Goal: Understand process/instructions: Learn how to perform a task or action

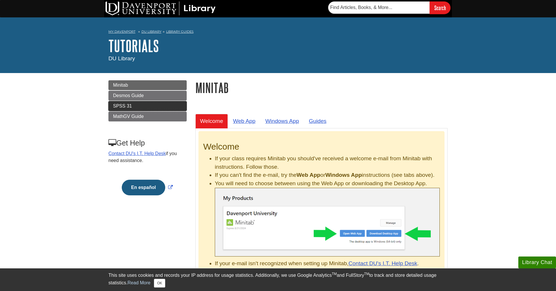
click at [180, 105] on link "SPSS 31" at bounding box center [147, 106] width 78 height 10
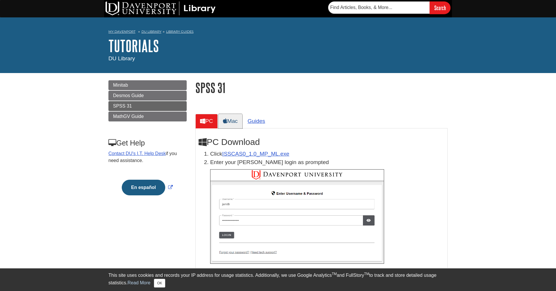
click at [225, 122] on icon at bounding box center [225, 121] width 4 height 6
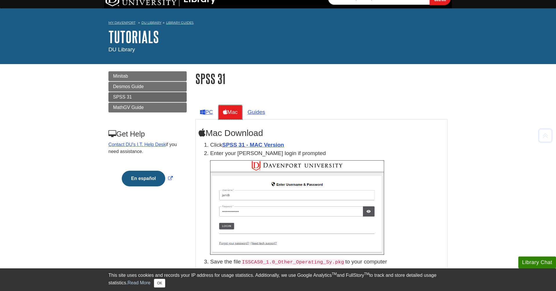
scroll to position [10, 0]
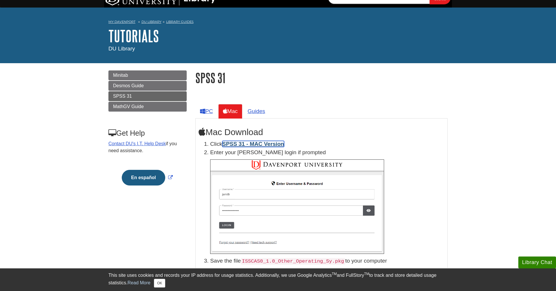
click at [230, 144] on link "SPSS 31 - MAC Version" at bounding box center [253, 144] width 62 height 6
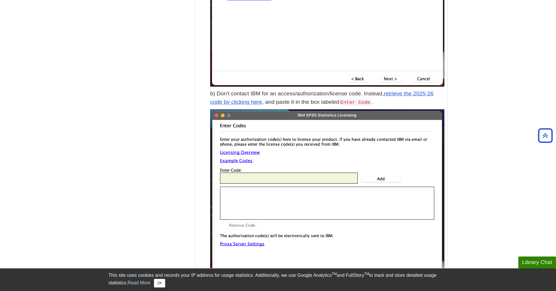
scroll to position [1710, 0]
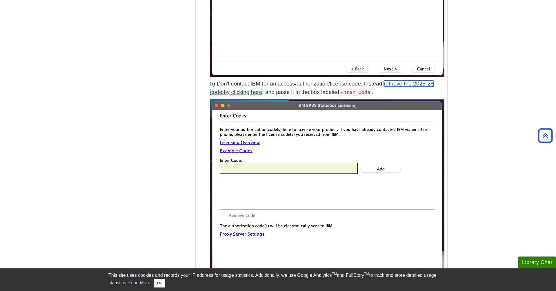
click at [390, 84] on link "retrieve the 2025-26 code by clicking here" at bounding box center [321, 88] width 223 height 14
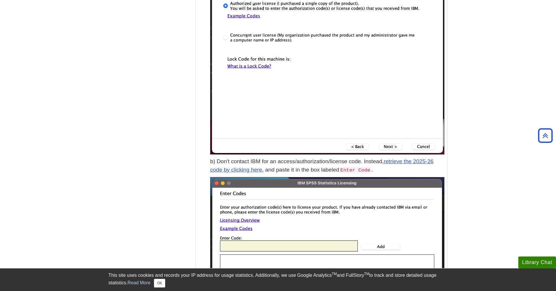
scroll to position [1628, 0]
